Goal: Task Accomplishment & Management: Manage account settings

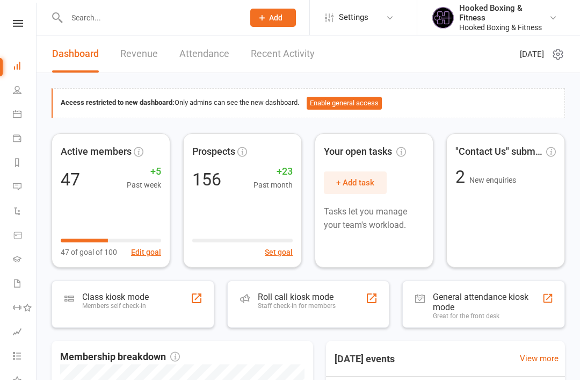
click at [18, 23] on icon at bounding box center [18, 23] width 10 height 7
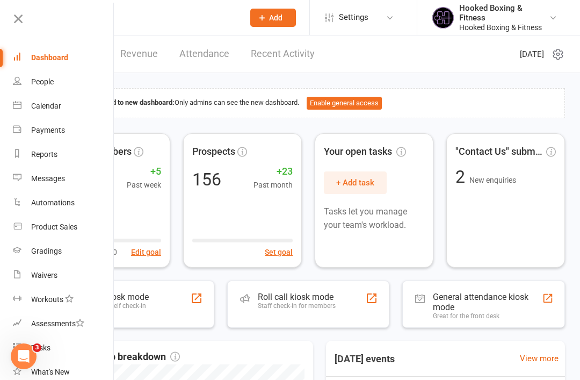
click at [39, 277] on div "Waivers" at bounding box center [44, 275] width 26 height 9
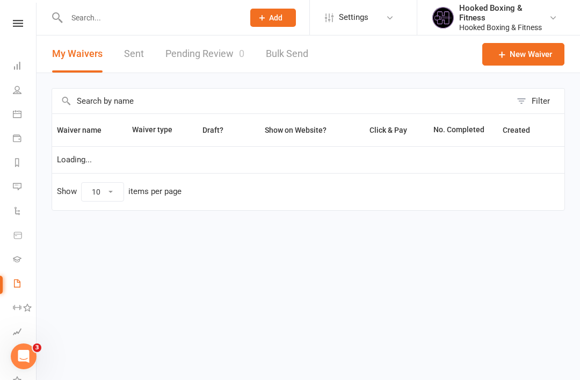
select select "100"
click at [213, 53] on link "Pending Review" at bounding box center [203, 53] width 74 height 37
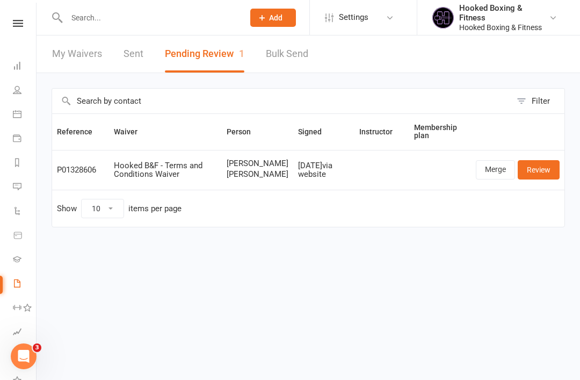
click at [498, 176] on link "Merge" at bounding box center [495, 169] width 39 height 19
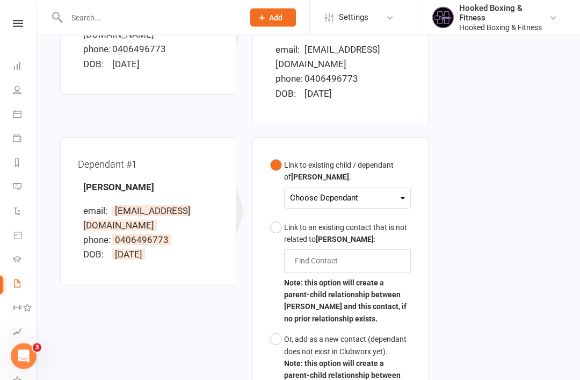
scroll to position [214, 0]
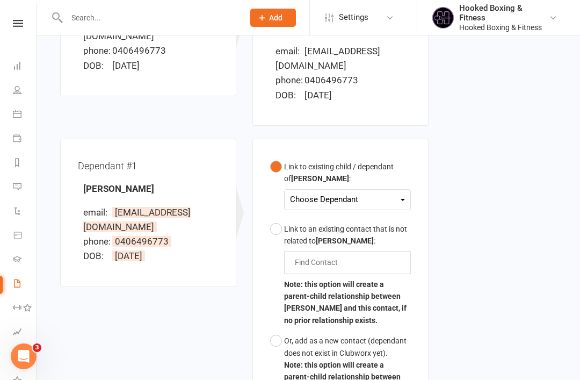
click at [396, 192] on div "Choose Dependant" at bounding box center [347, 199] width 115 height 15
click at [367, 213] on link "[PERSON_NAME]" at bounding box center [344, 224] width 106 height 23
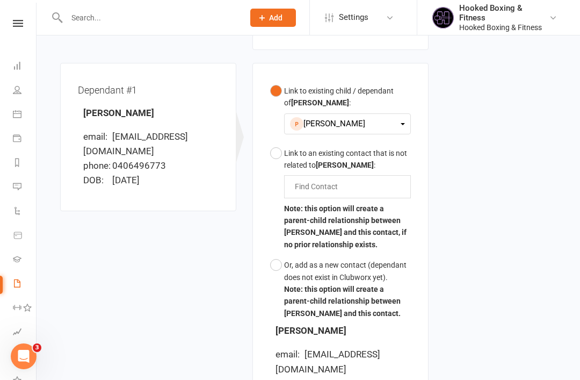
scroll to position [420, 0]
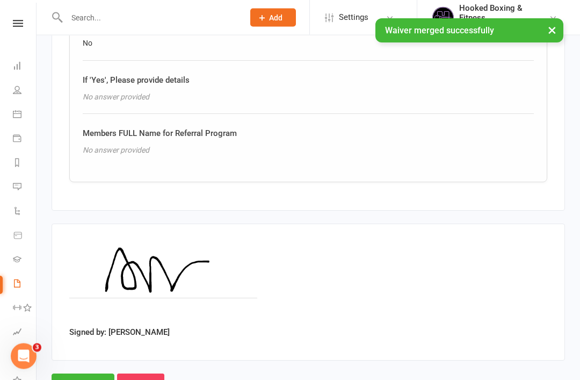
scroll to position [1248, 0]
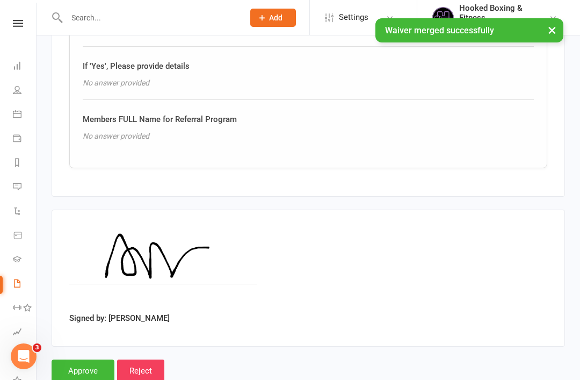
click at [92, 365] on input "Approve" at bounding box center [83, 371] width 63 height 23
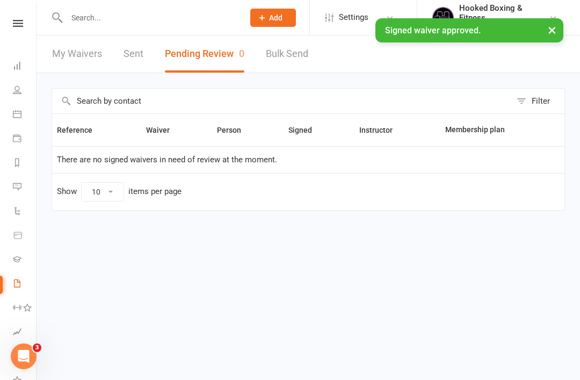
click at [190, 19] on input "text" at bounding box center [149, 17] width 173 height 15
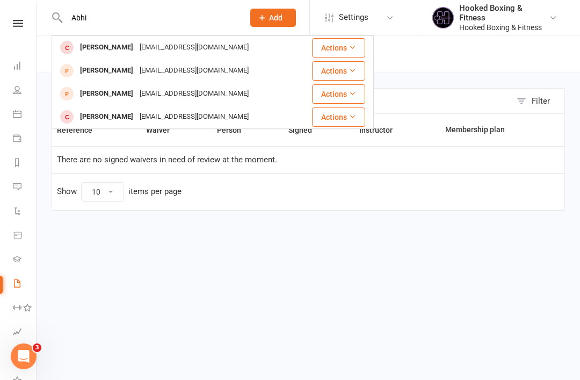
type input "Abhi"
click at [466, 90] on input "text" at bounding box center [281, 101] width 459 height 25
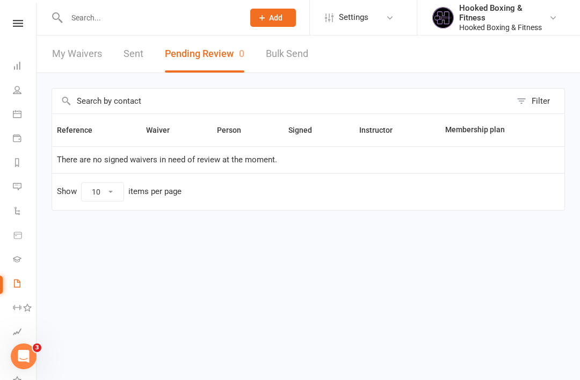
click at [18, 14] on nav "Clubworx Dashboard People Calendar Payments Reports Messages Automations Produc…" at bounding box center [18, 193] width 37 height 380
click at [17, 104] on link "Calendar" at bounding box center [25, 115] width 24 height 24
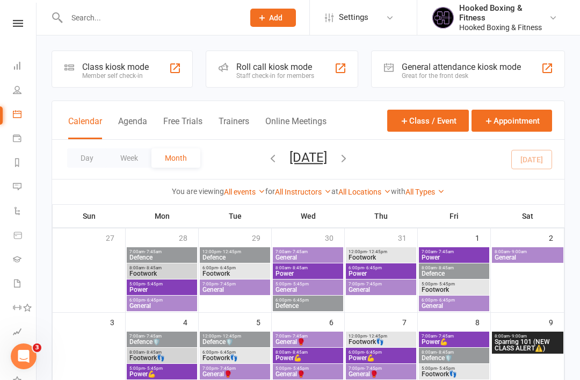
click at [16, 69] on icon at bounding box center [17, 65] width 9 height 9
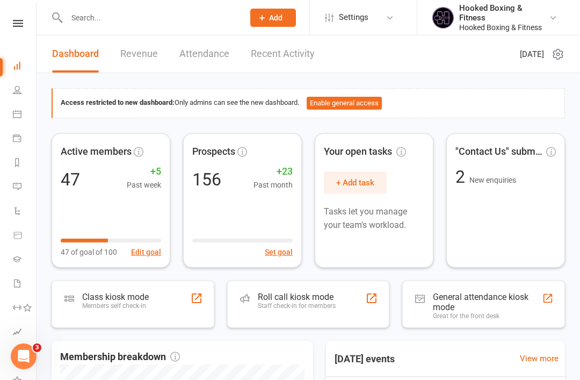
click at [27, 26] on link at bounding box center [18, 23] width 38 height 7
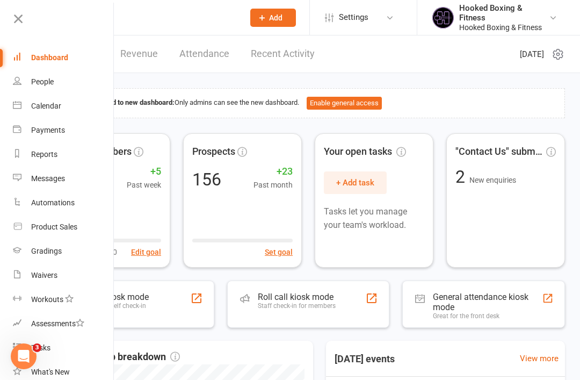
click at [61, 57] on div "Dashboard" at bounding box center [49, 57] width 37 height 9
